Goal: Task Accomplishment & Management: Manage account settings

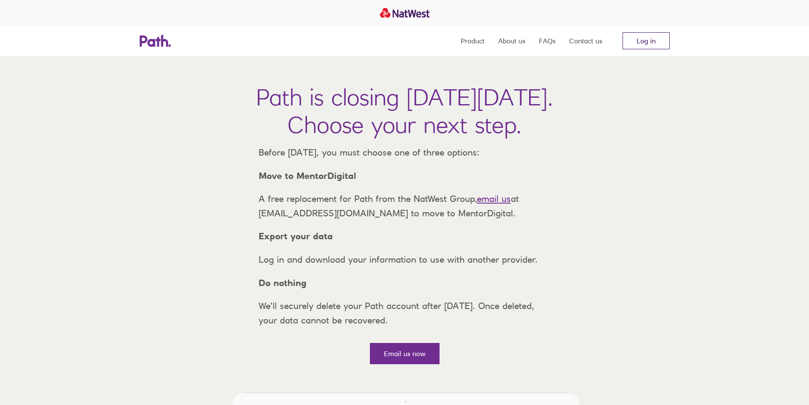
click at [643, 40] on link "Log in" at bounding box center [645, 40] width 47 height 17
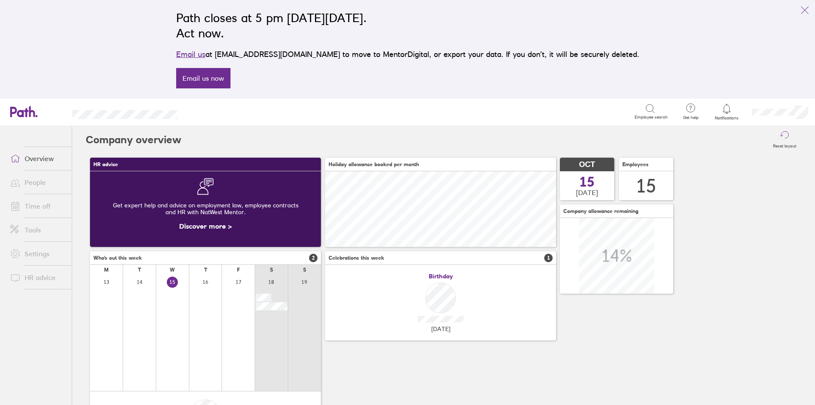
scroll to position [76, 231]
click at [30, 184] on link "People" at bounding box center [37, 182] width 68 height 17
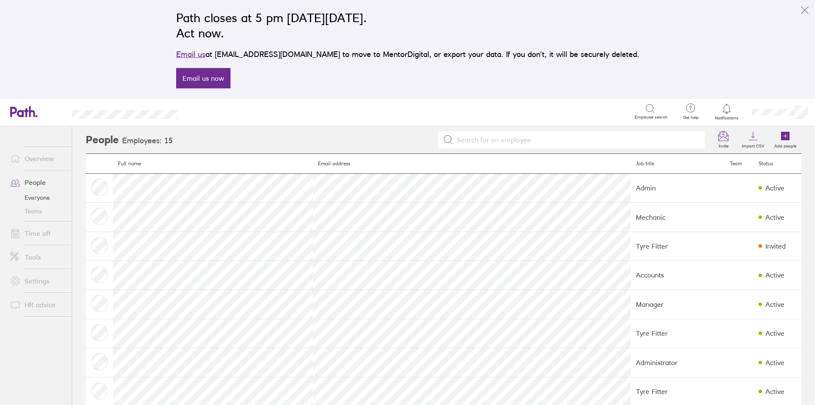
click at [44, 236] on link "Time off" at bounding box center [37, 233] width 68 height 17
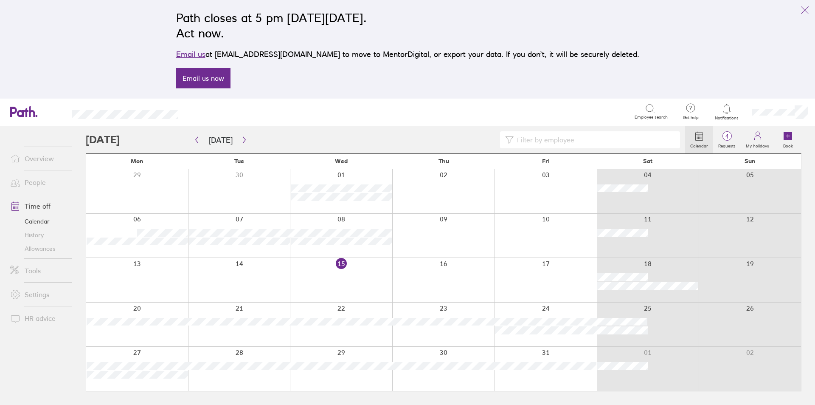
click at [804, 6] on icon "link" at bounding box center [805, 10] width 10 height 10
click at [804, 98] on div at bounding box center [780, 111] width 70 height 27
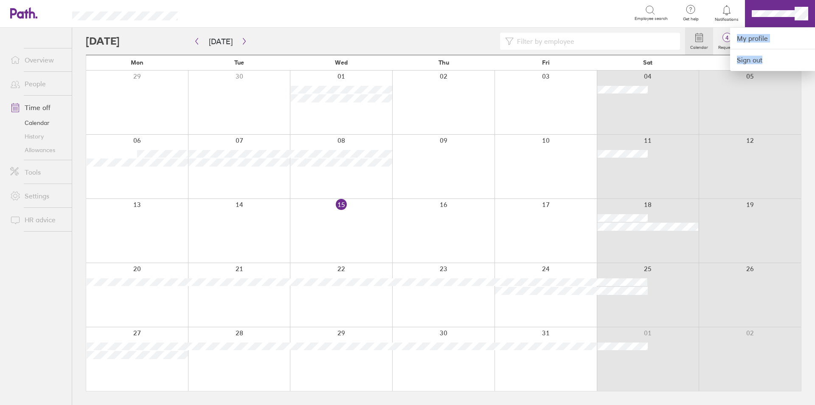
click at [239, 40] on div at bounding box center [407, 202] width 815 height 405
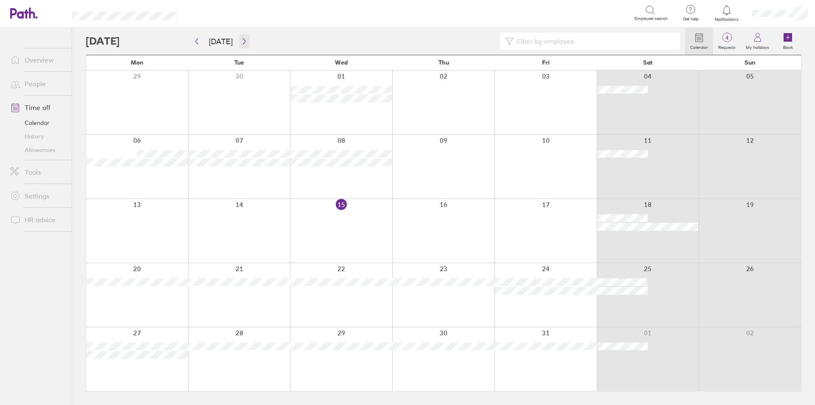
click at [243, 38] on icon "button" at bounding box center [244, 41] width 6 height 7
click at [31, 82] on link "People" at bounding box center [37, 83] width 68 height 17
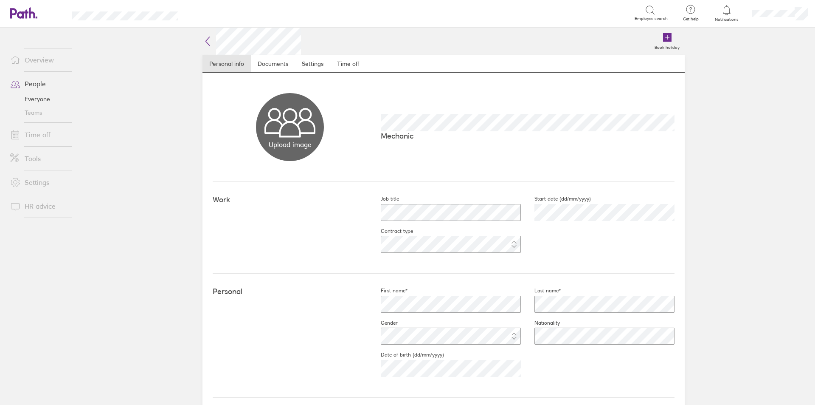
click at [205, 39] on icon at bounding box center [207, 41] width 10 height 10
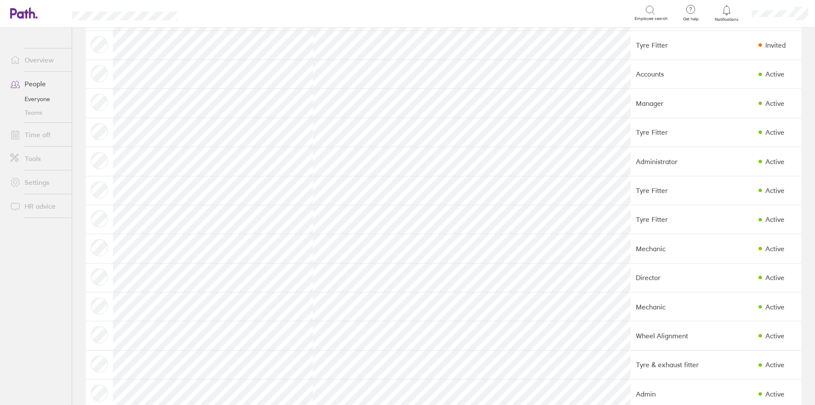
scroll to position [120, 0]
